Goal: Check status: Check status

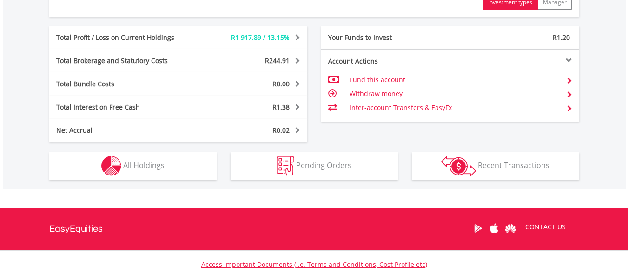
scroll to position [465, 0]
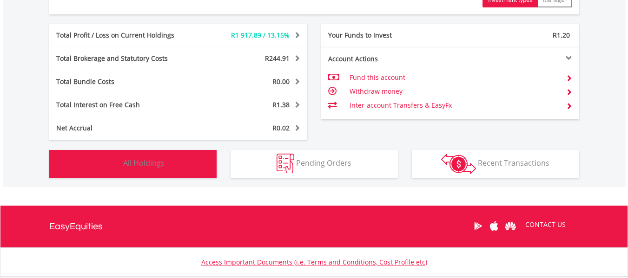
click at [137, 161] on span "All Holdings" at bounding box center [143, 163] width 41 height 10
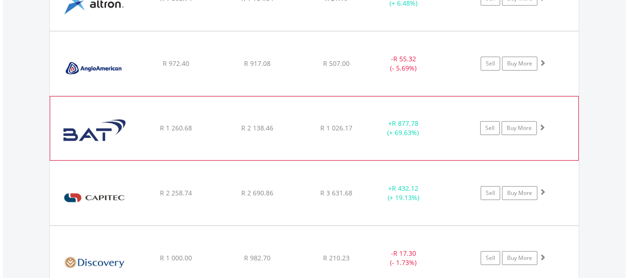
scroll to position [763, 0]
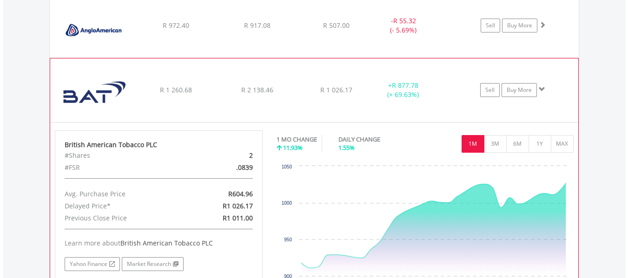
scroll to position [810, 0]
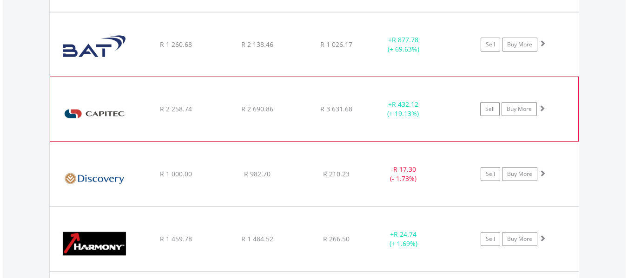
scroll to position [856, 0]
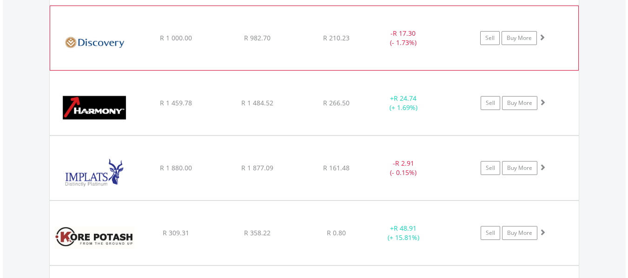
scroll to position [996, 0]
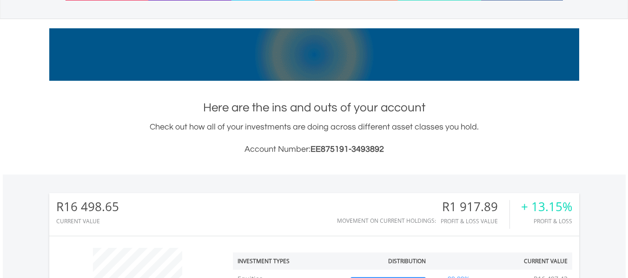
scroll to position [0, 0]
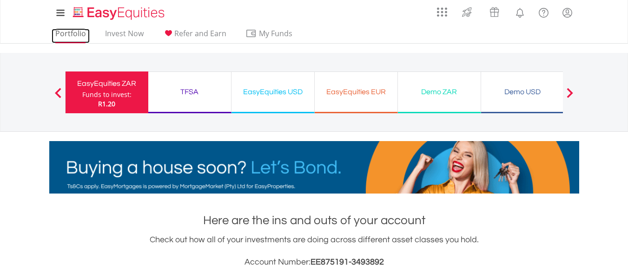
click at [85, 38] on link "Portfolio" at bounding box center [71, 36] width 38 height 14
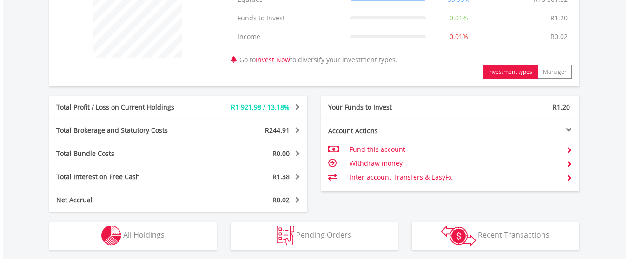
scroll to position [465, 0]
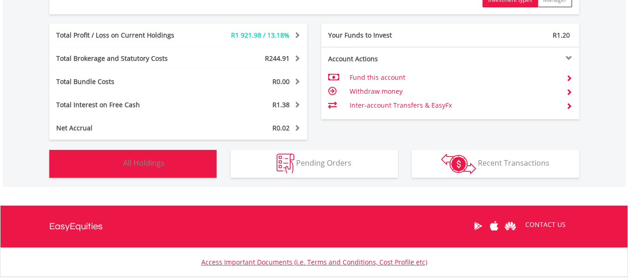
click at [185, 164] on button "Holdings All Holdings" at bounding box center [132, 164] width 167 height 28
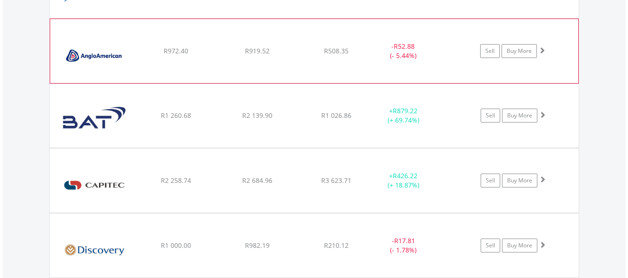
scroll to position [763, 0]
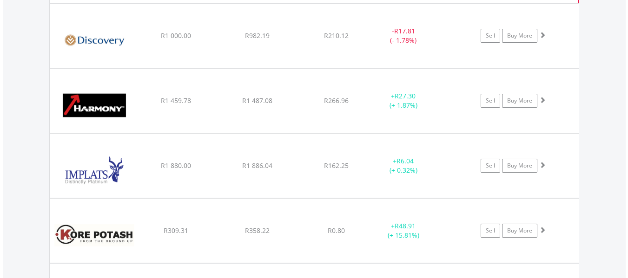
scroll to position [996, 0]
